Goal: Navigation & Orientation: Find specific page/section

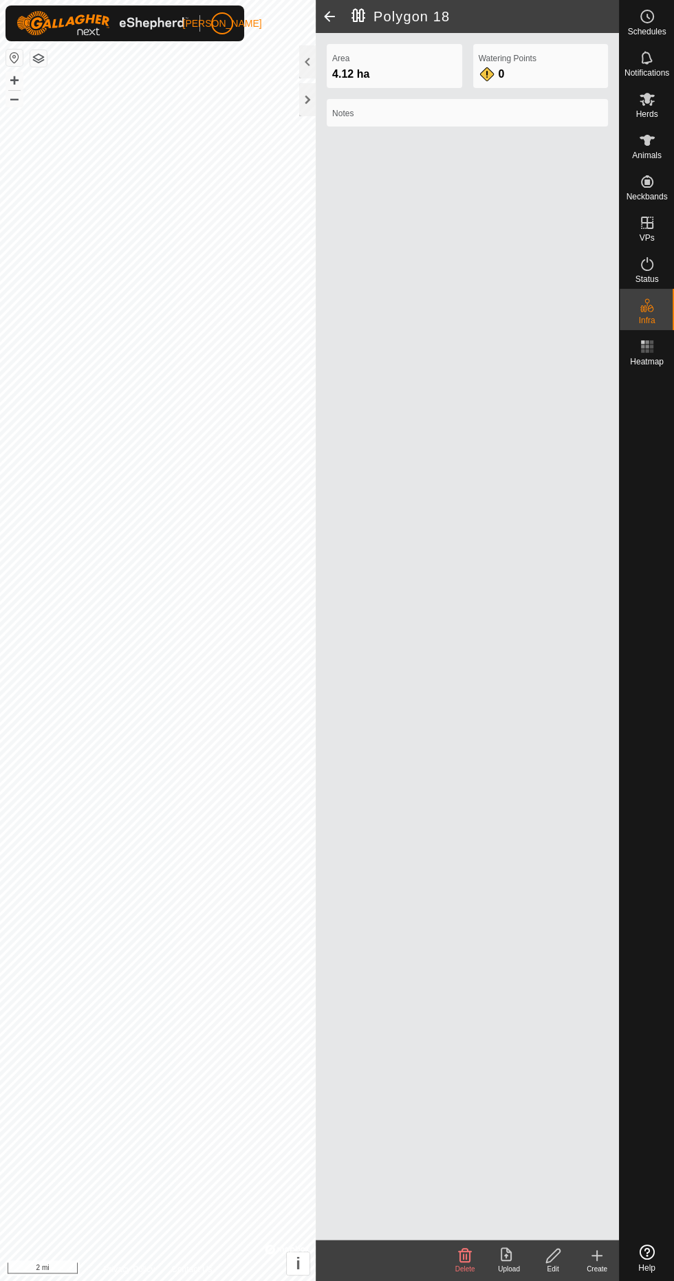
click at [307, 102] on div at bounding box center [307, 99] width 17 height 33
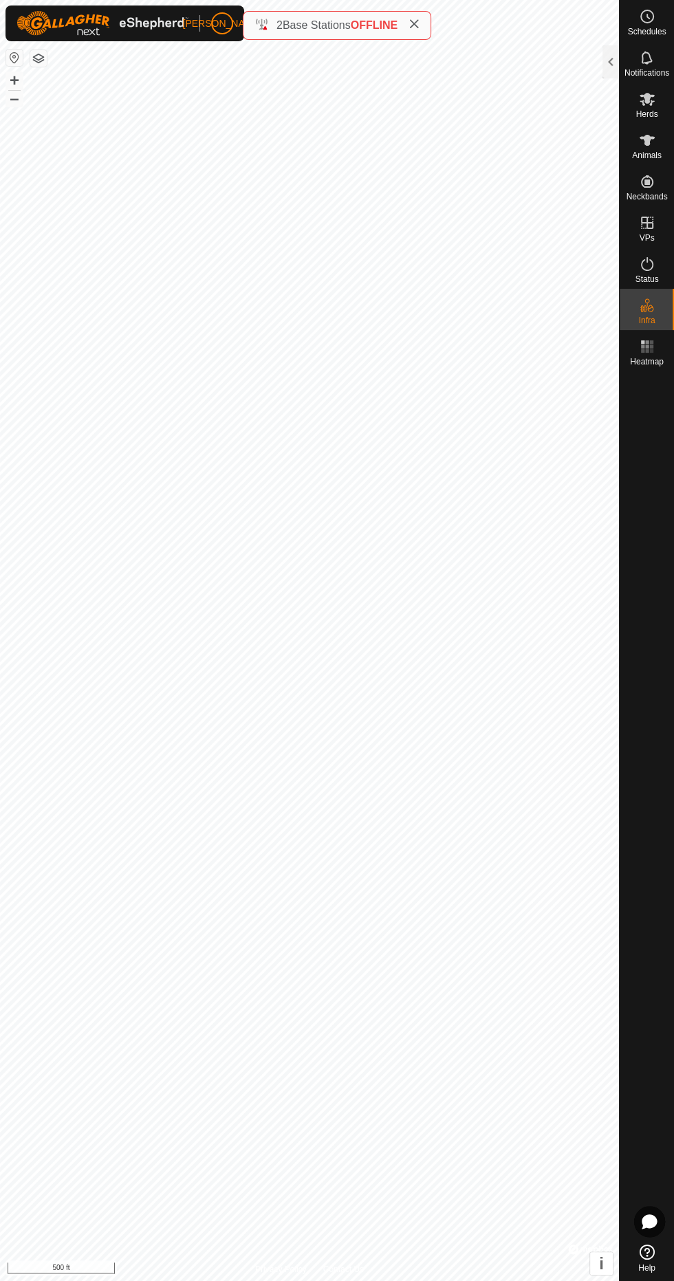
click at [656, 142] on es-animals-svg-icon at bounding box center [647, 140] width 25 height 22
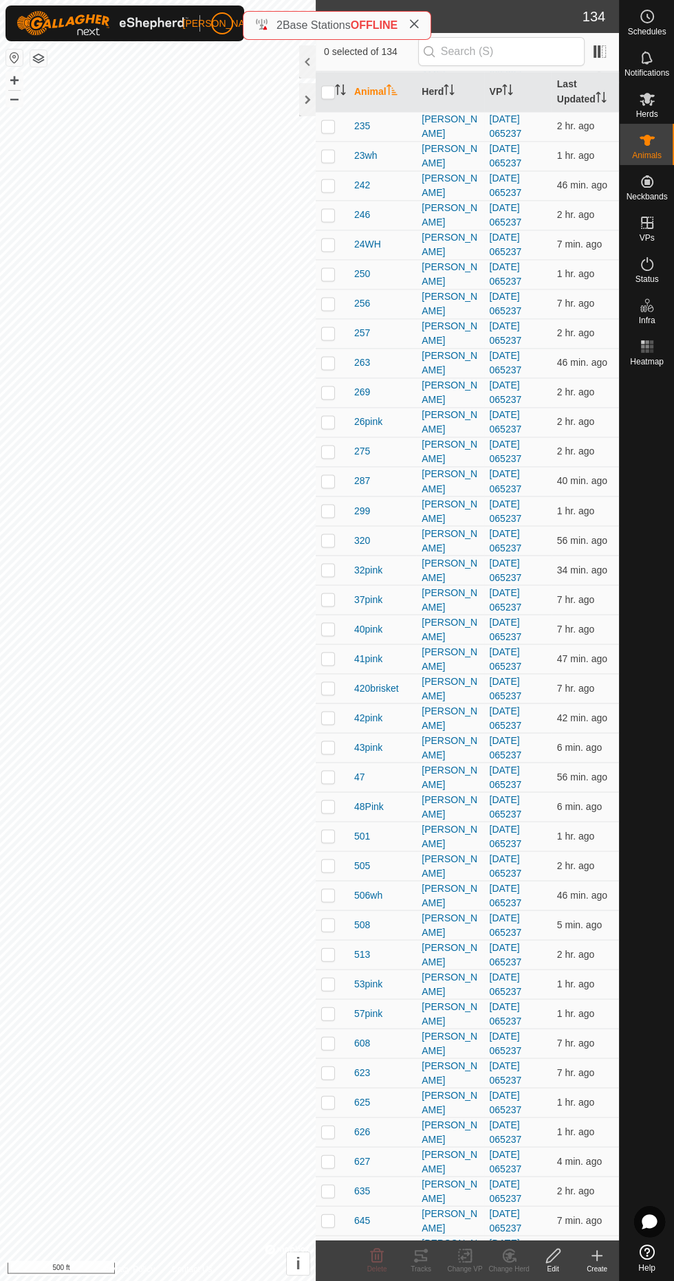
scroll to position [1337, 0]
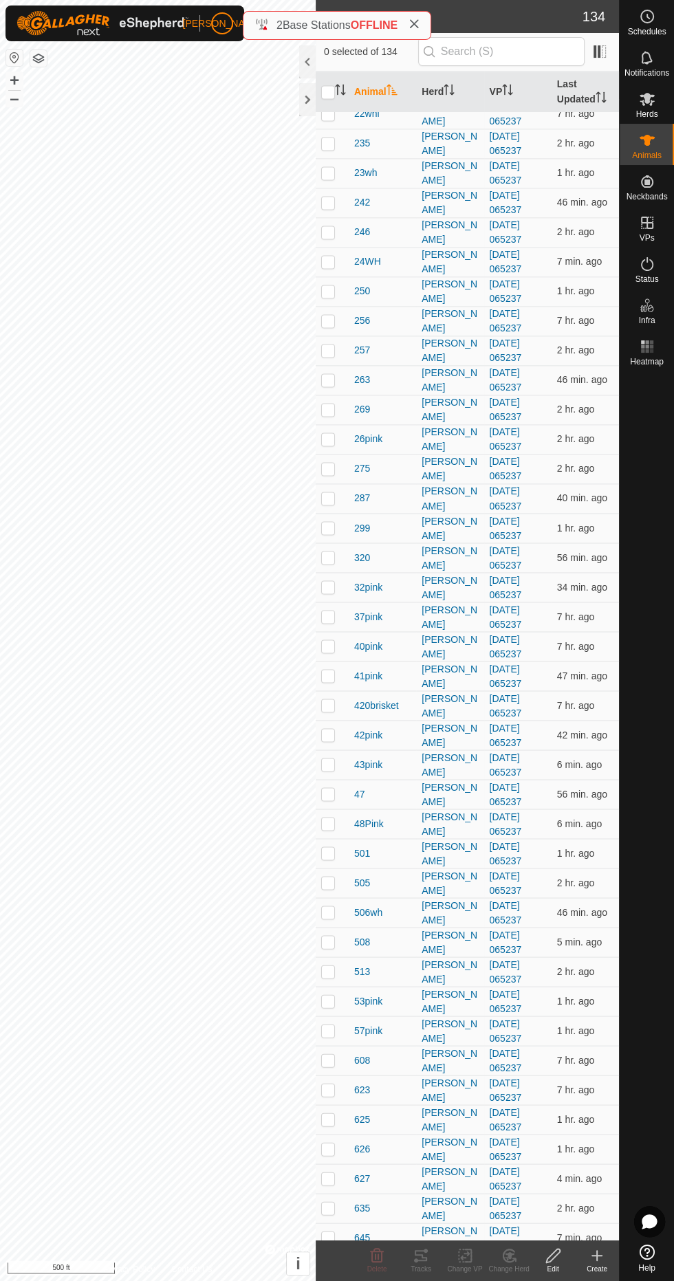
click at [565, 83] on th "Last Updated" at bounding box center [584, 92] width 67 height 41
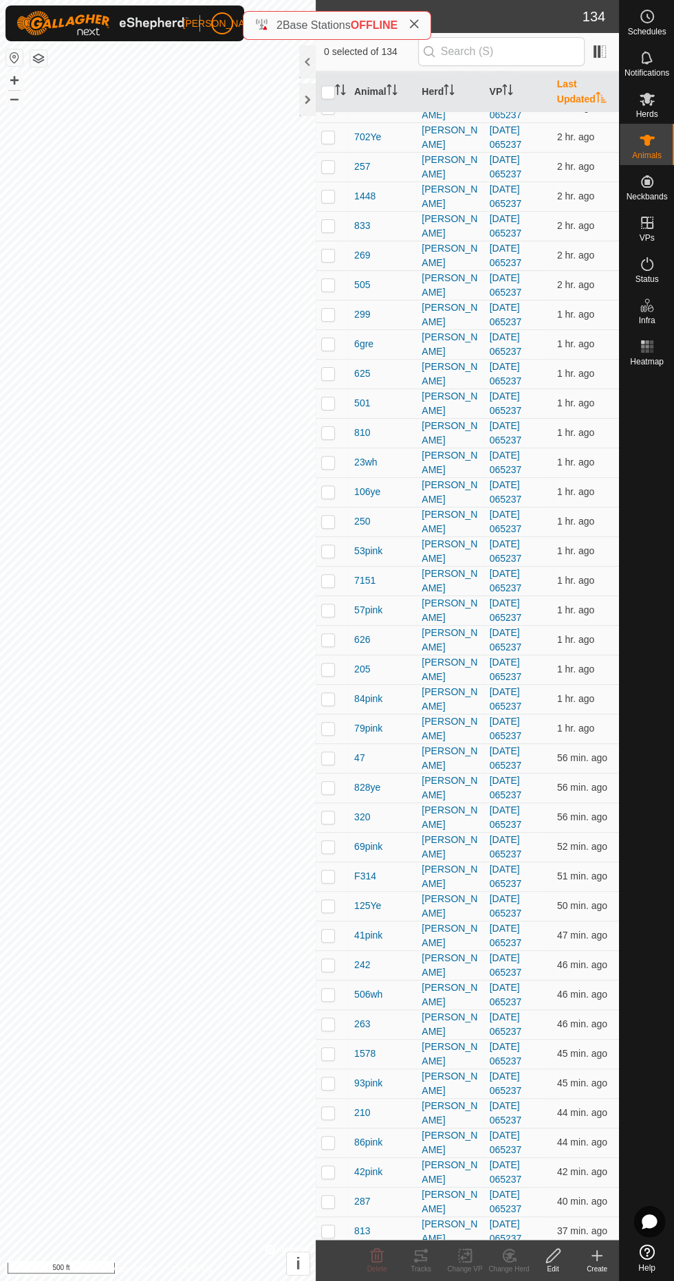
scroll to position [0, 0]
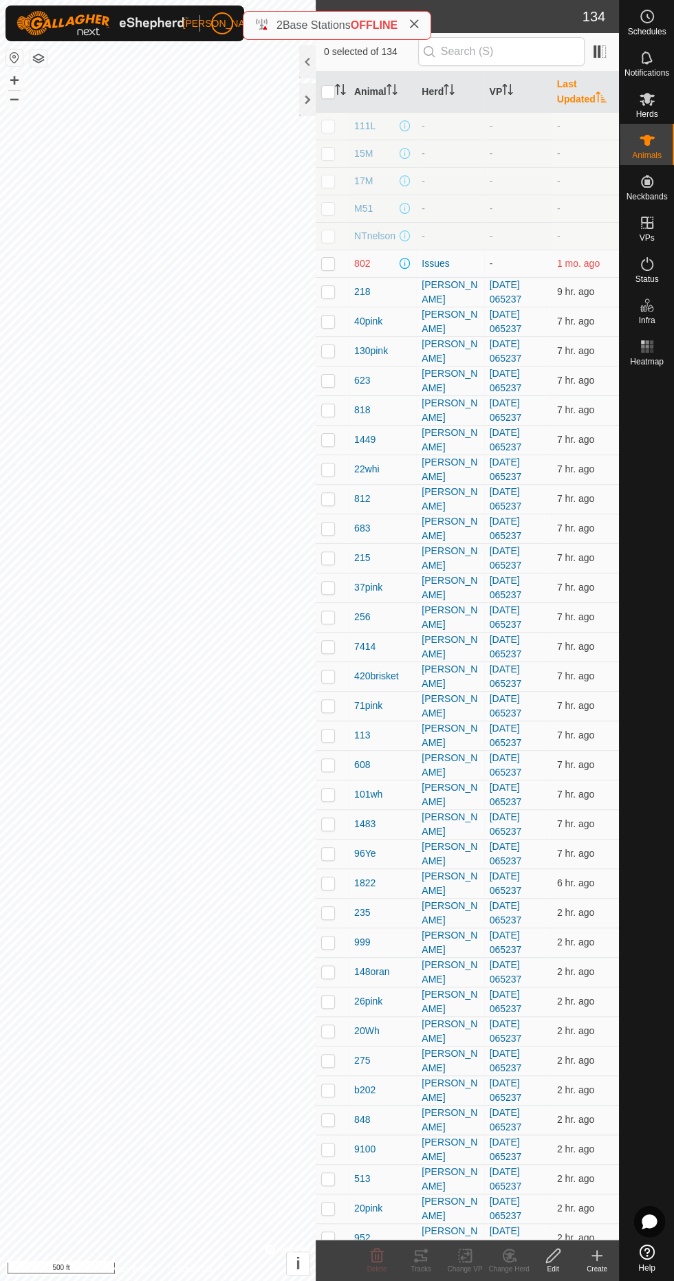
click at [575, 91] on th "Last Updated" at bounding box center [584, 92] width 67 height 41
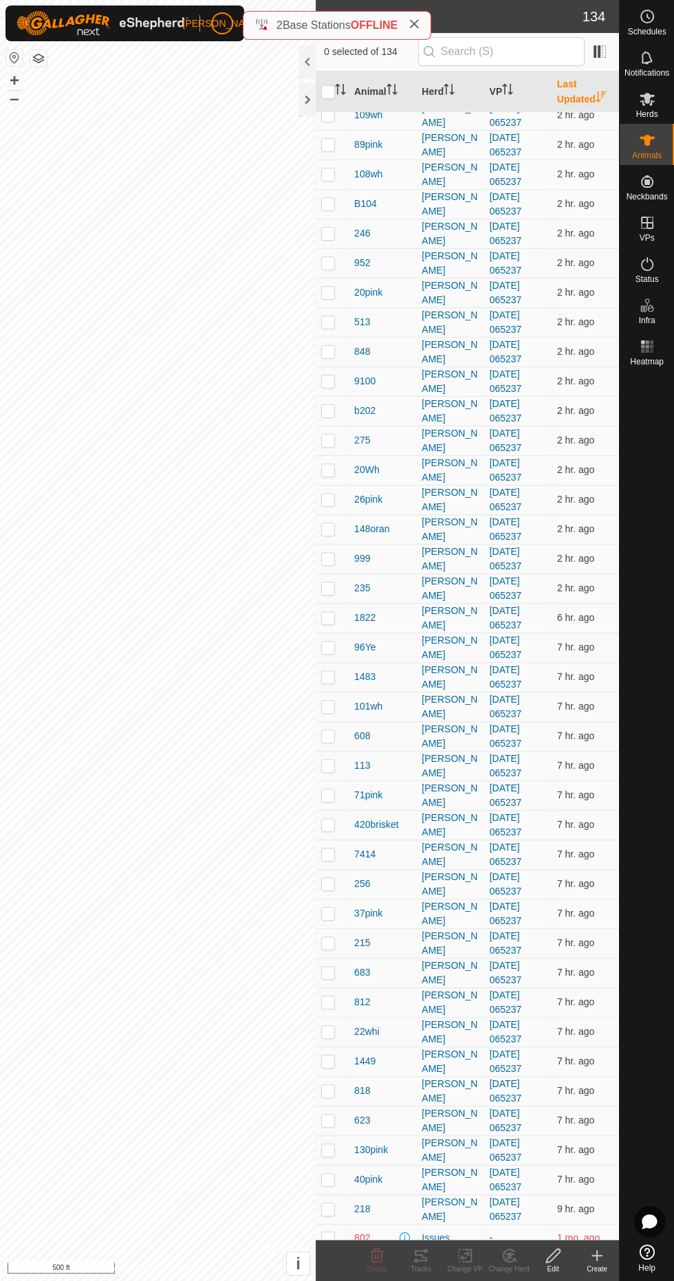
scroll to position [2829, 0]
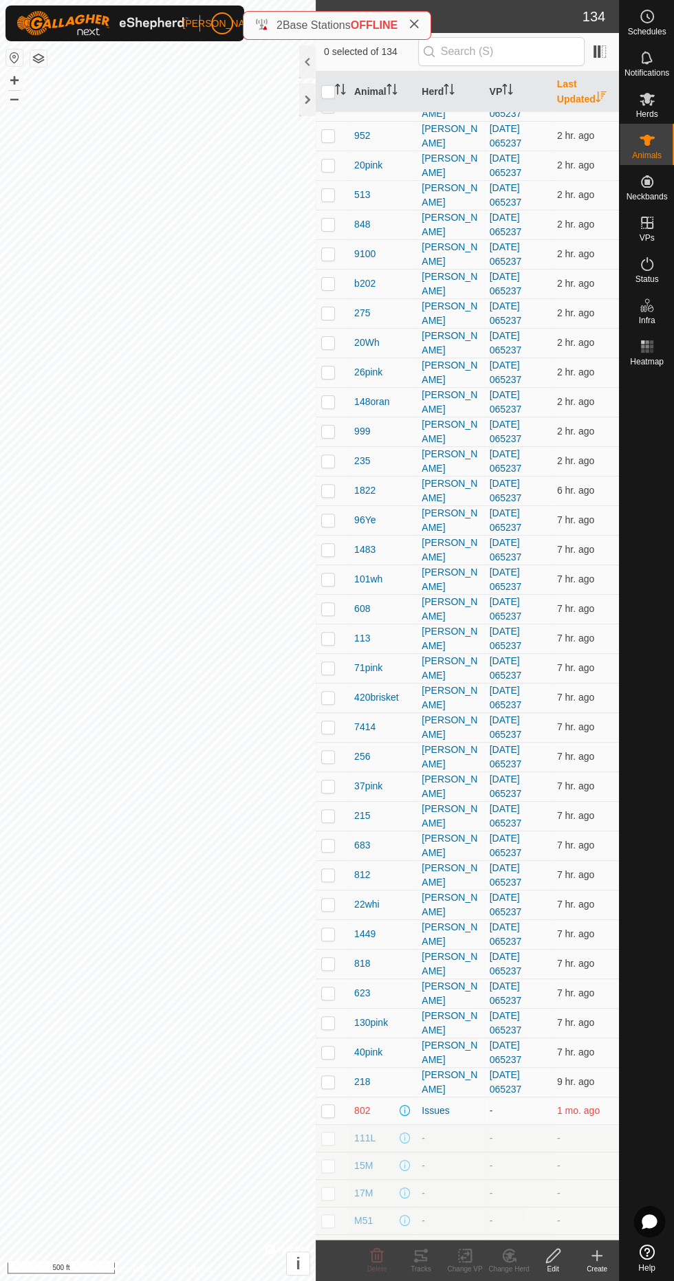
click at [305, 106] on div at bounding box center [307, 99] width 17 height 33
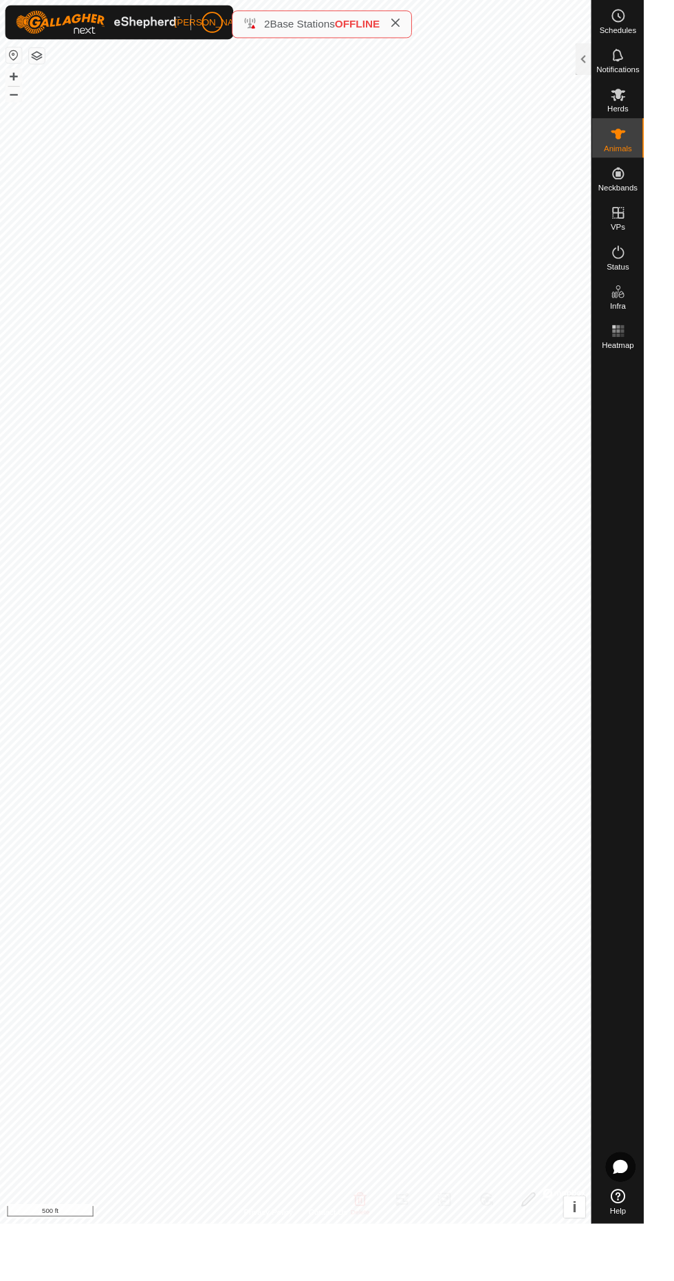
click at [641, 140] on icon at bounding box center [647, 140] width 17 height 17
click at [650, 145] on icon at bounding box center [647, 140] width 17 height 17
click at [653, 142] on icon at bounding box center [647, 140] width 17 height 17
click at [646, 140] on icon at bounding box center [646, 140] width 15 height 11
click at [626, 21] on div "Schedules" at bounding box center [646, 20] width 54 height 41
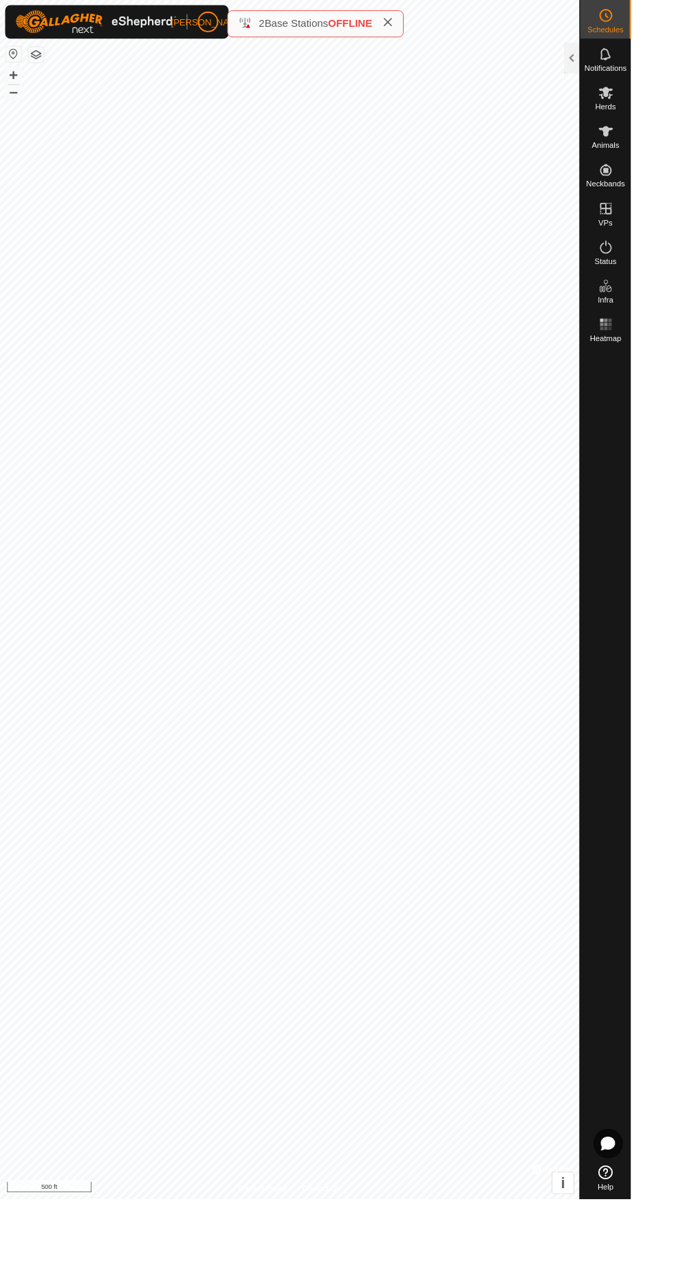
click at [609, 61] on div at bounding box center [610, 61] width 17 height 33
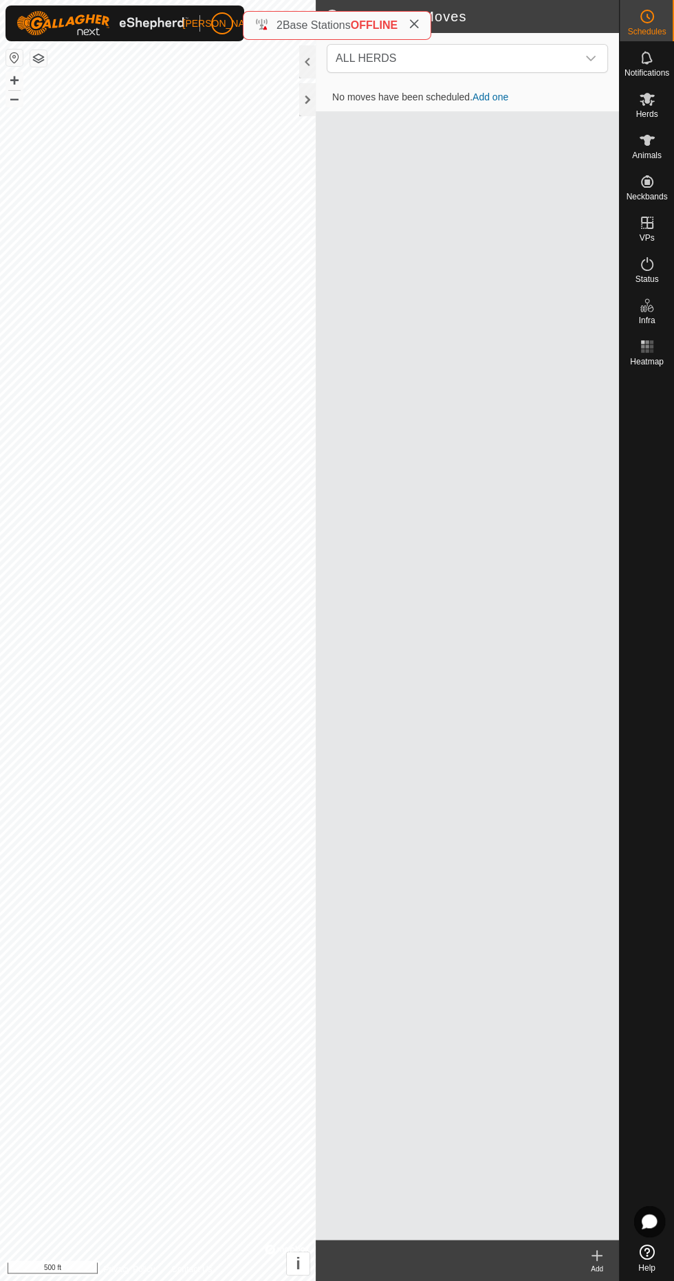
click at [657, 147] on es-animals-svg-icon at bounding box center [647, 140] width 25 height 22
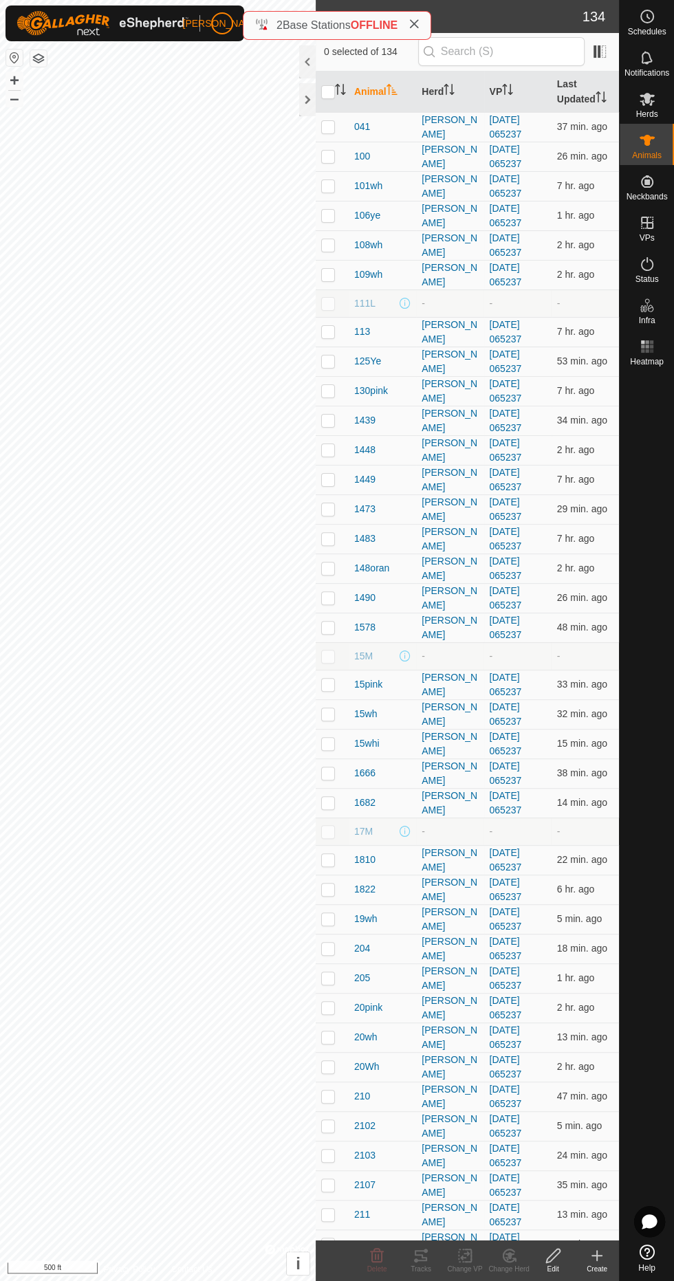
click at [575, 98] on th "Last Updated" at bounding box center [584, 92] width 67 height 41
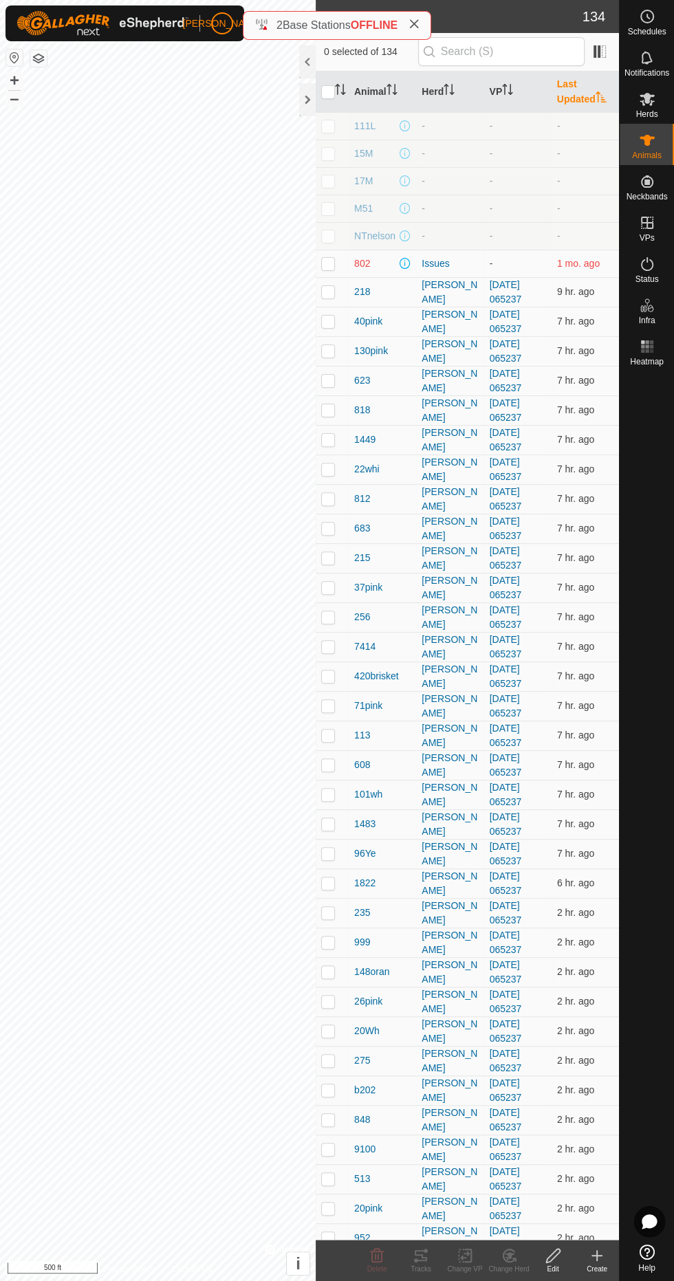
click at [575, 98] on th "Last Updated" at bounding box center [584, 92] width 67 height 41
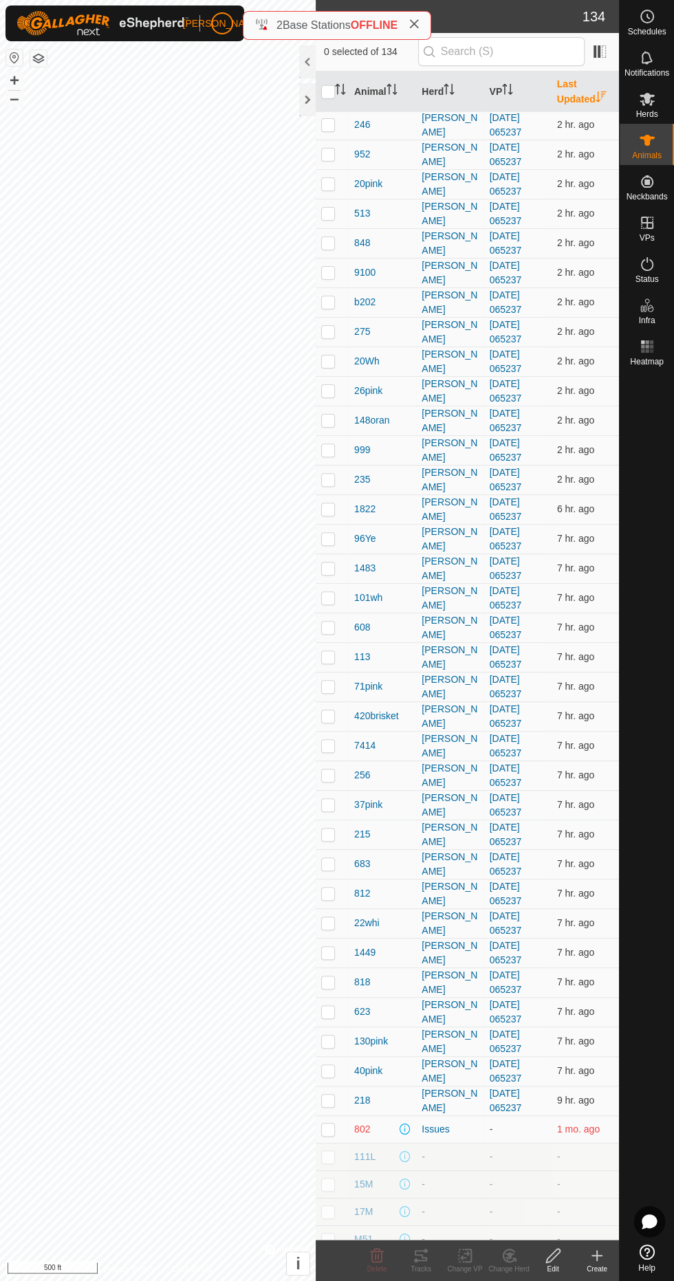
scroll to position [2829, 0]
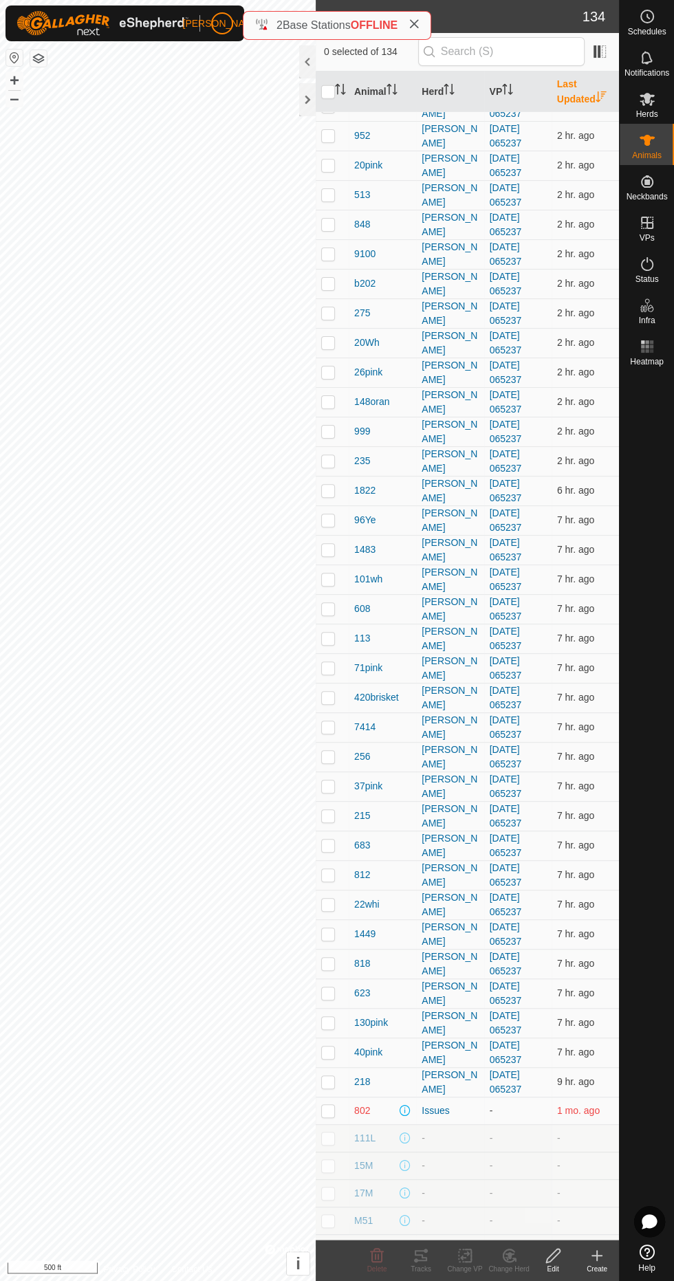
click at [299, 100] on div at bounding box center [307, 99] width 17 height 33
